Goal: Task Accomplishment & Management: Manage account settings

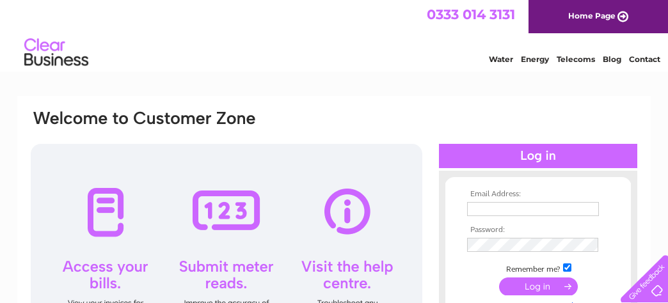
click at [535, 155] on div at bounding box center [538, 156] width 198 height 24
click at [505, 192] on th "Email Address:" at bounding box center [538, 194] width 148 height 9
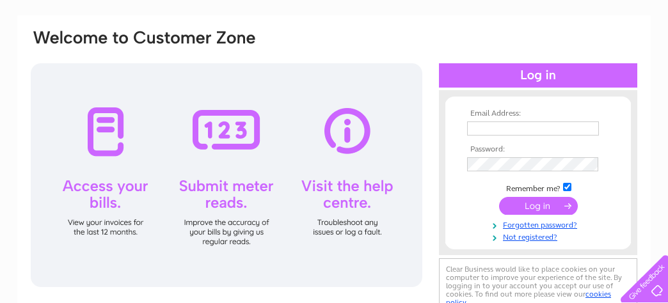
scroll to position [64, 0]
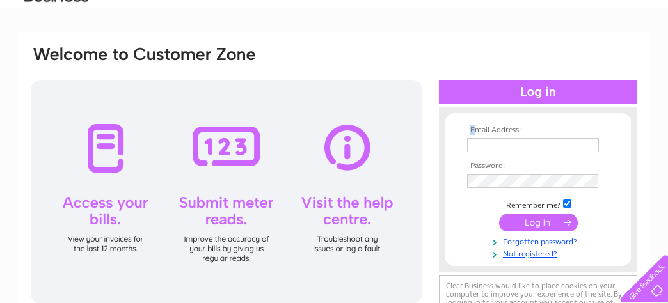
click at [473, 132] on th "Email Address:" at bounding box center [538, 130] width 148 height 9
click at [486, 148] on input "text" at bounding box center [533, 145] width 132 height 14
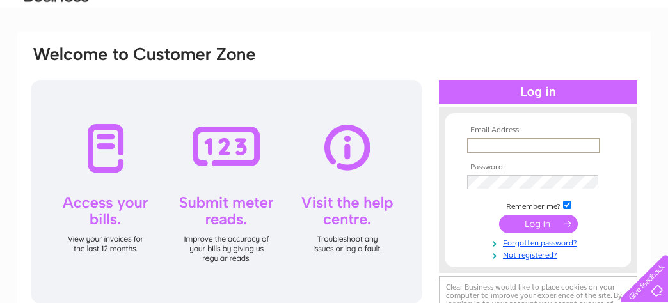
type input "standrewannan@gmail.com"
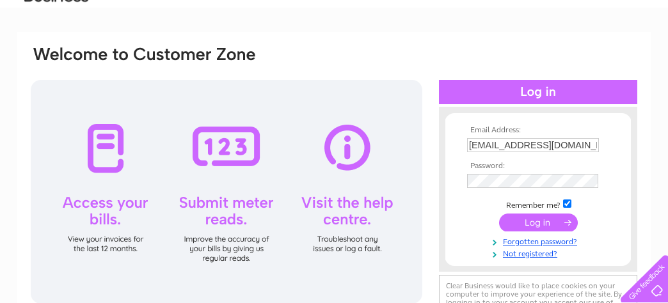
click at [541, 221] on input "submit" at bounding box center [538, 223] width 79 height 18
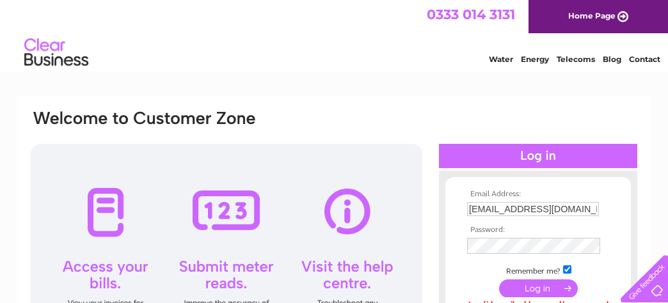
click at [531, 288] on input "submit" at bounding box center [538, 288] width 79 height 18
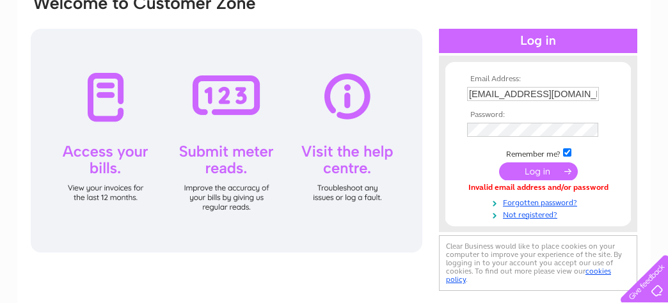
scroll to position [128, 0]
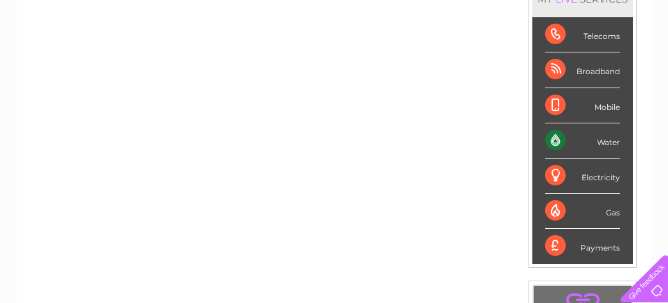
scroll to position [192, 0]
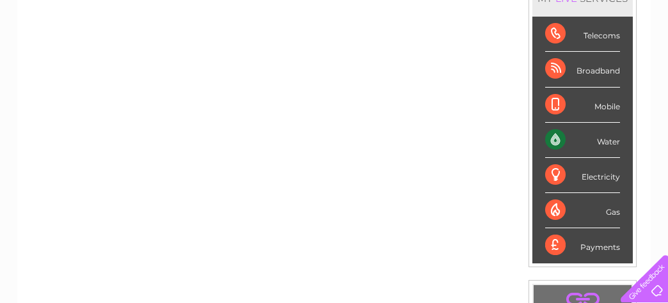
click at [595, 138] on div "Water" at bounding box center [582, 140] width 75 height 35
click at [552, 142] on div "Water" at bounding box center [582, 140] width 75 height 35
click at [606, 141] on div "Water" at bounding box center [582, 140] width 75 height 35
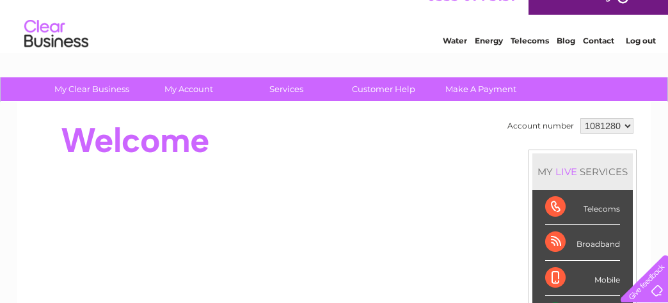
scroll to position [0, 0]
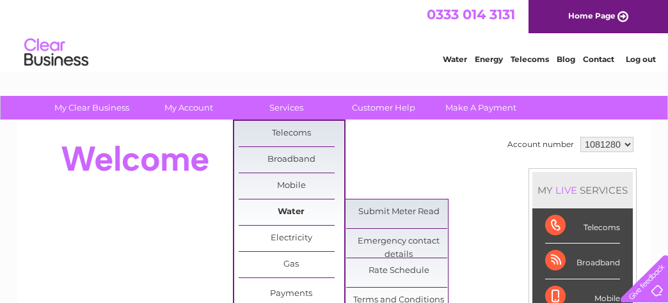
click at [301, 208] on link "Water" at bounding box center [291, 212] width 106 height 26
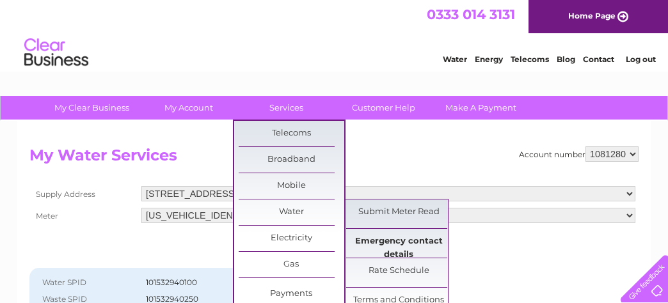
scroll to position [64, 0]
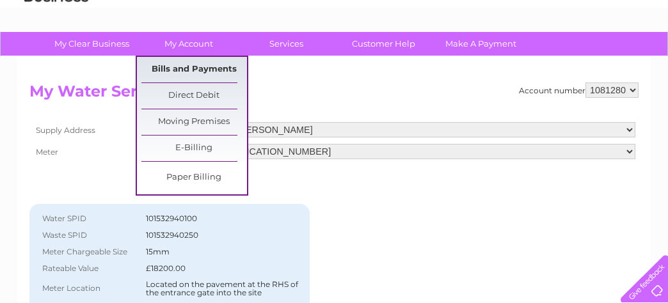
click at [189, 70] on link "Bills and Payments" at bounding box center [194, 70] width 106 height 26
click at [189, 66] on link "Bills and Payments" at bounding box center [194, 70] width 106 height 26
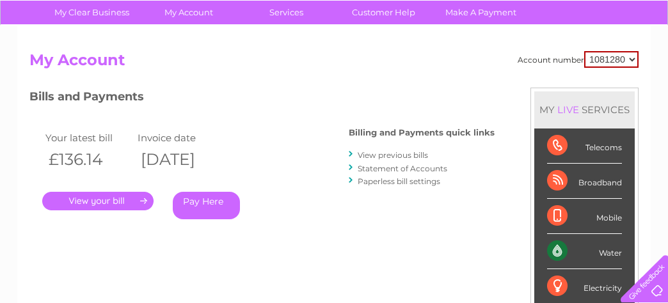
scroll to position [64, 0]
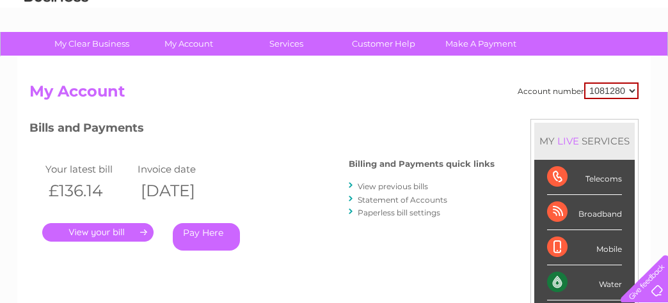
click at [100, 230] on link "." at bounding box center [97, 232] width 111 height 19
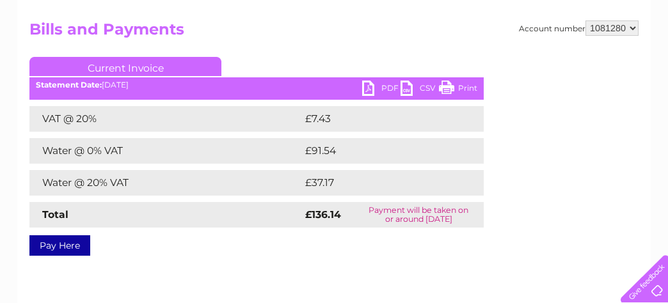
scroll to position [128, 0]
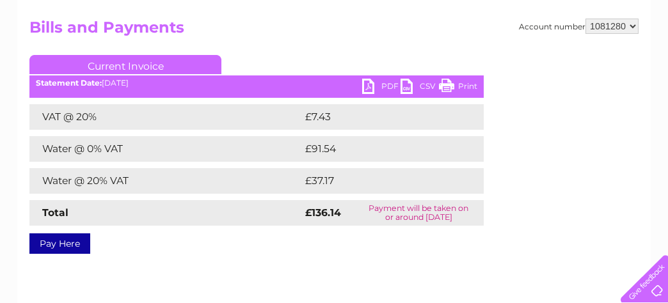
click at [448, 85] on link "Print" at bounding box center [458, 88] width 38 height 19
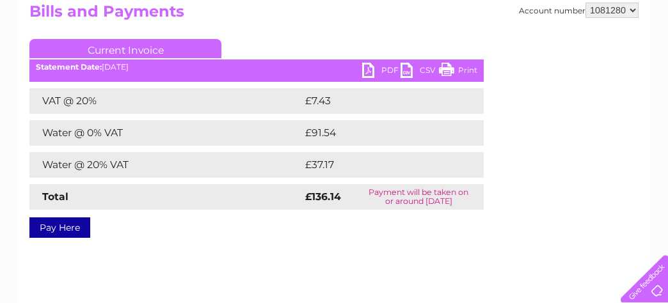
scroll to position [0, 0]
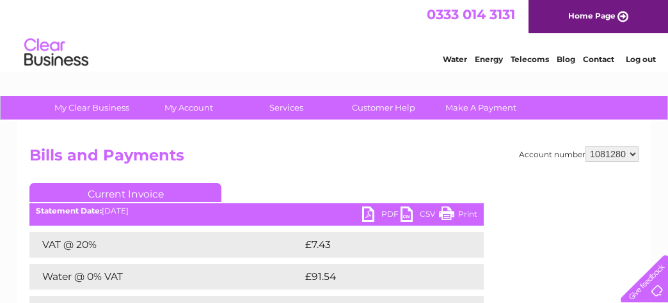
click at [367, 214] on link "PDF" at bounding box center [381, 216] width 38 height 19
